Goal: Transaction & Acquisition: Obtain resource

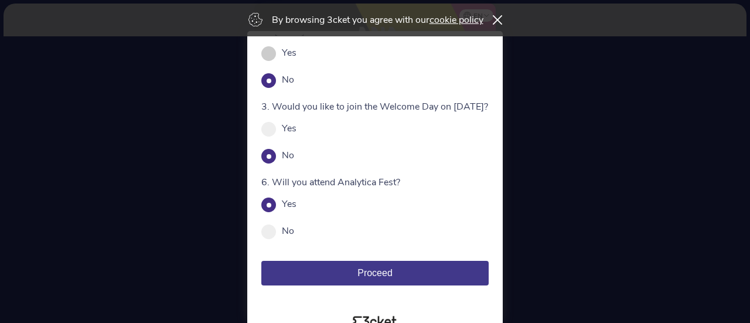
scroll to position [91, 0]
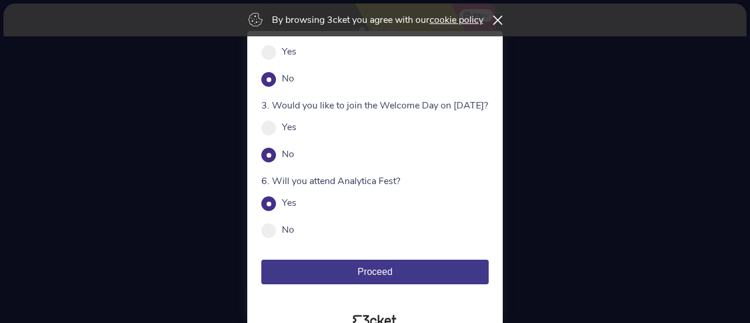
click at [499, 23] on icon at bounding box center [497, 19] width 10 height 9
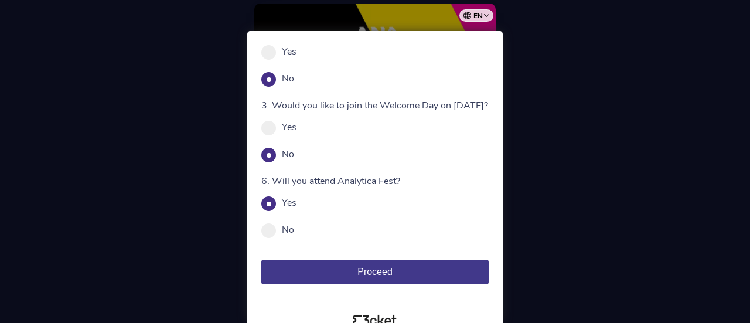
click at [430, 272] on button "Proceed" at bounding box center [374, 272] width 227 height 25
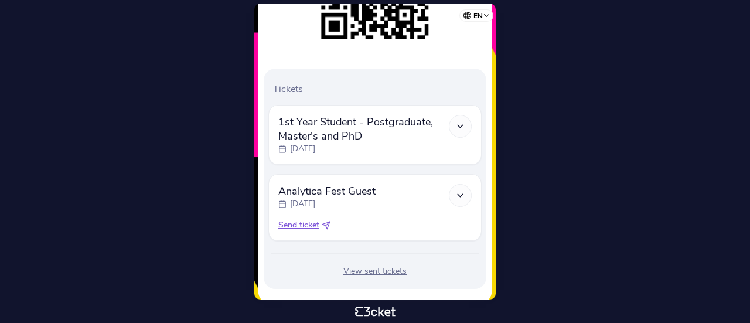
scroll to position [279, 0]
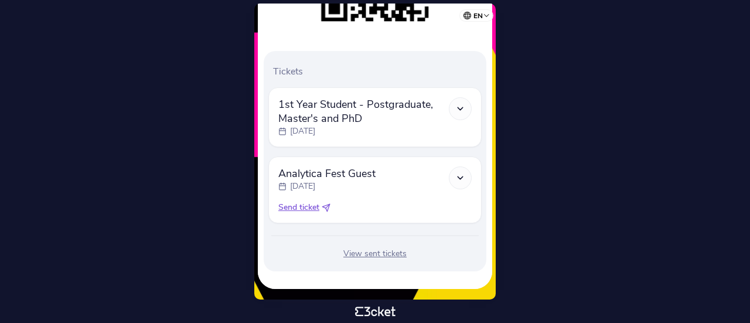
click at [300, 212] on span "Send ticket" at bounding box center [298, 208] width 41 height 12
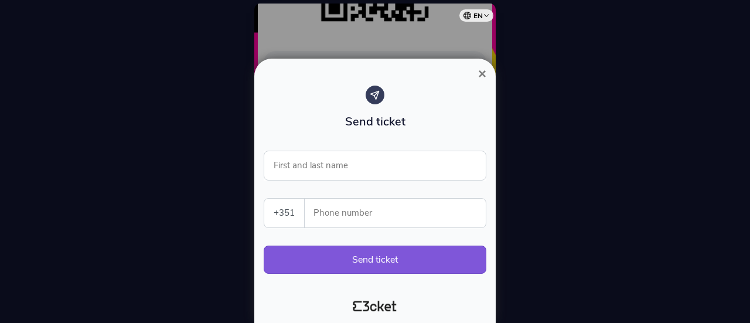
click at [486, 77] on button "×" at bounding box center [482, 74] width 27 height 14
